Goal: Find specific page/section: Find specific page/section

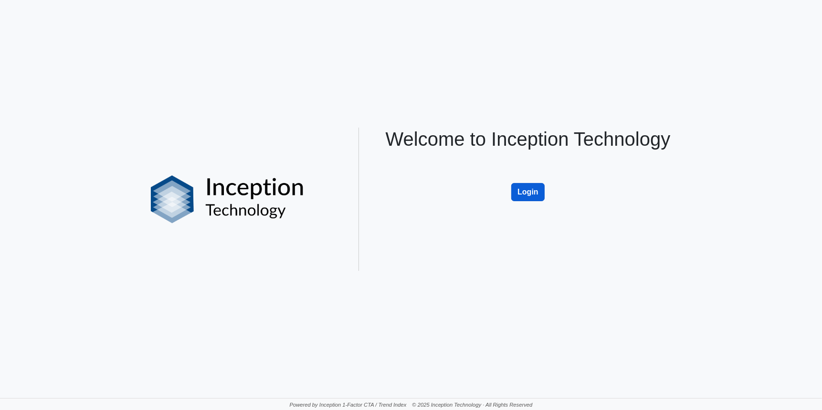
click at [530, 190] on button "Login" at bounding box center [527, 192] width 33 height 18
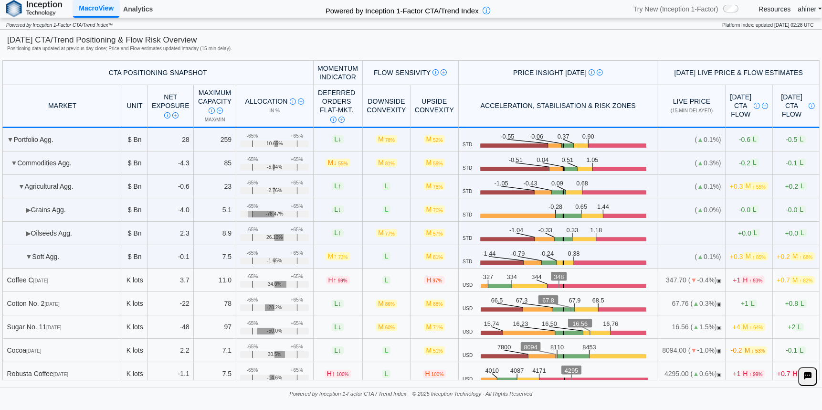
click at [143, 12] on link "Analytics" at bounding box center [137, 9] width 37 height 16
